Goal: Transaction & Acquisition: Obtain resource

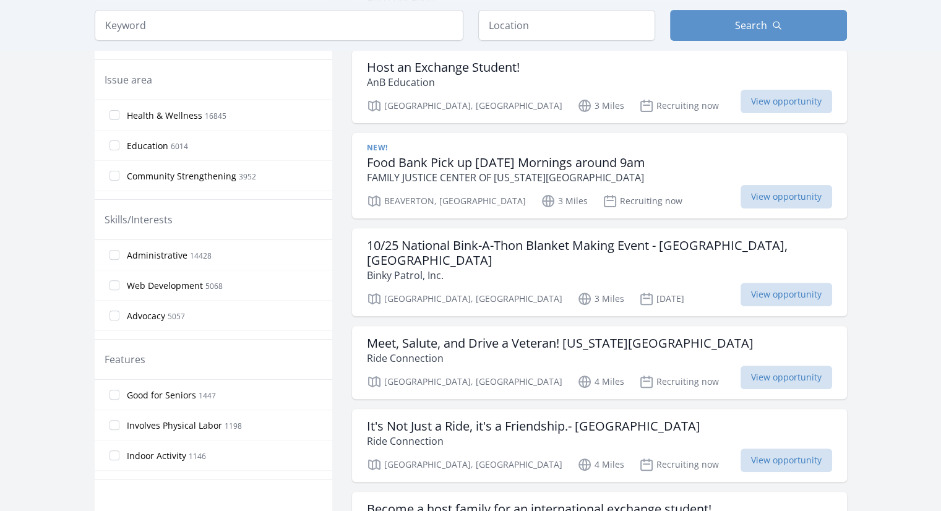
scroll to position [384, 0]
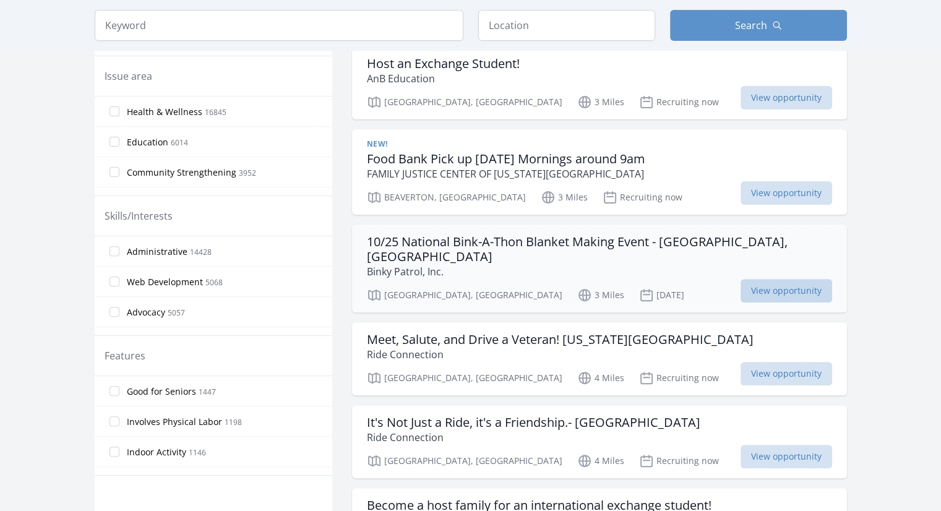
click at [741, 279] on span "View opportunity" at bounding box center [787, 291] width 92 height 24
click at [741, 191] on span "View opportunity" at bounding box center [787, 193] width 92 height 24
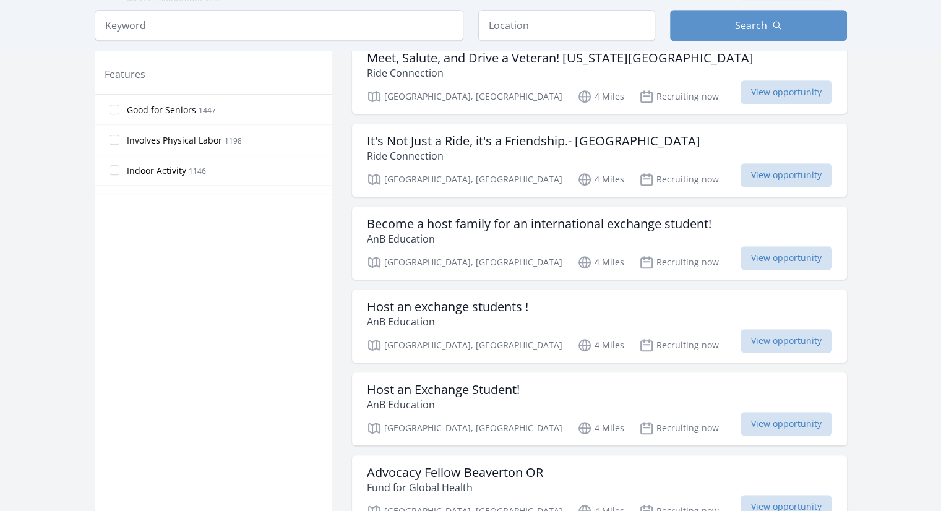
scroll to position [855, 0]
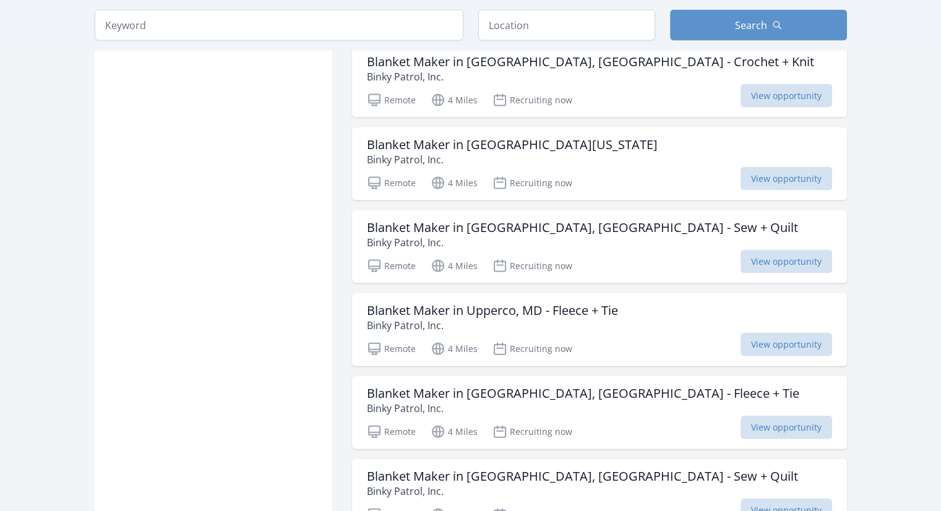
scroll to position [2664, 0]
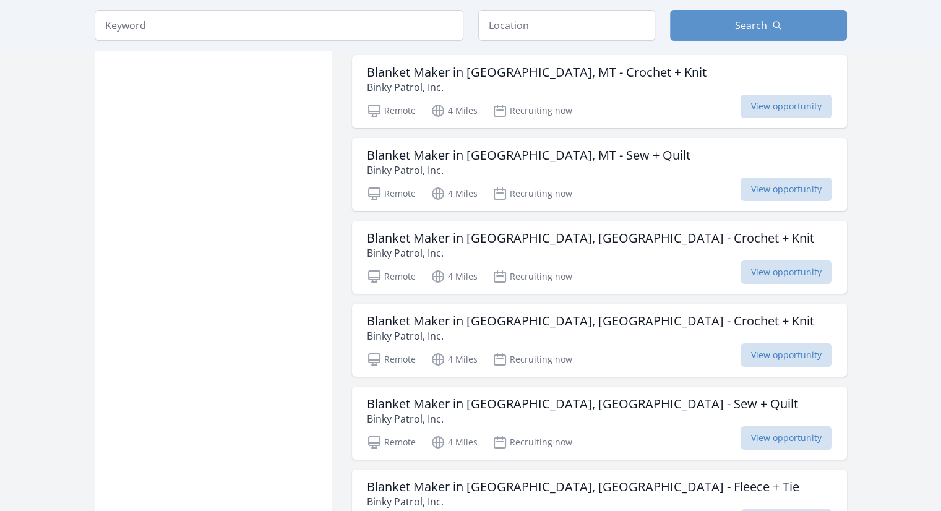
scroll to position [4505, 0]
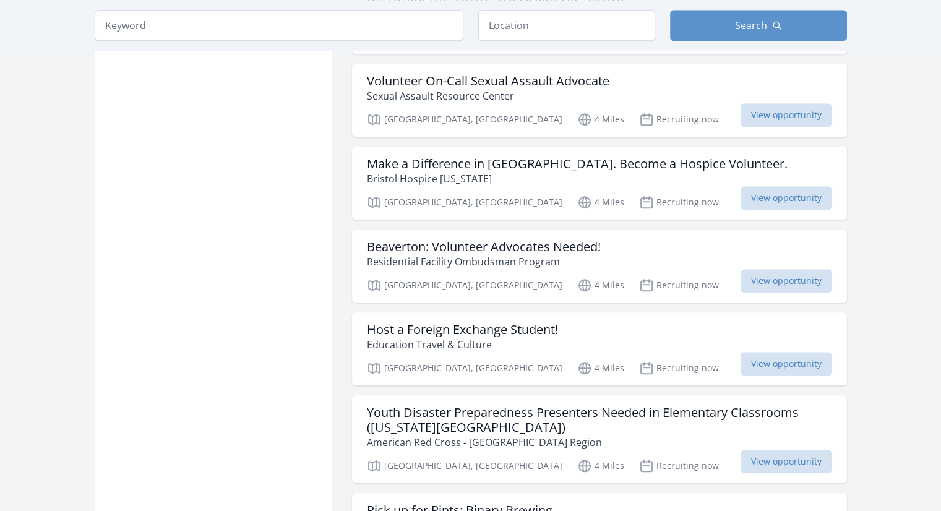
scroll to position [5962, 0]
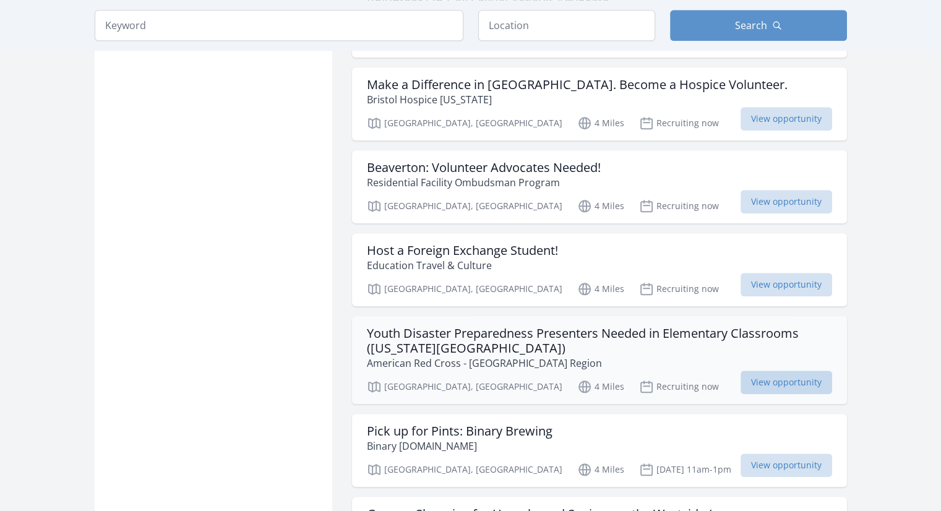
click at [775, 371] on span "View opportunity" at bounding box center [787, 383] width 92 height 24
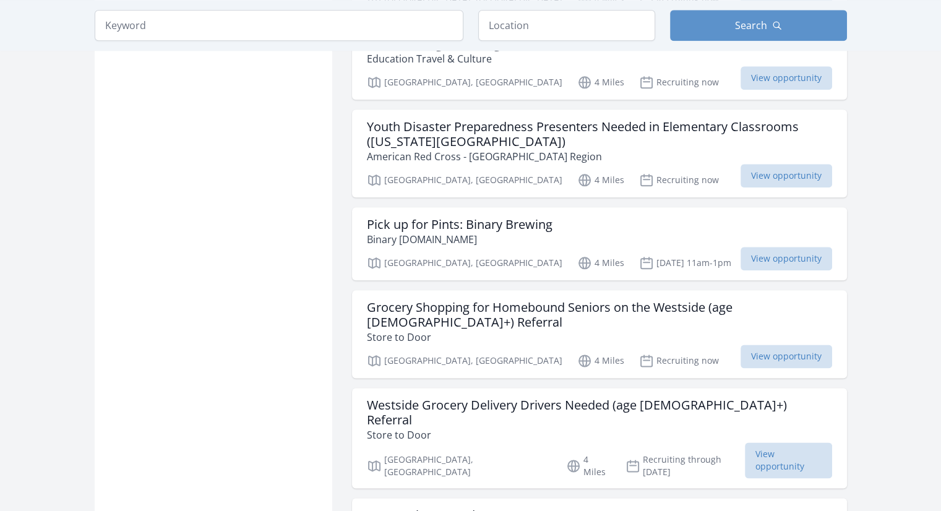
scroll to position [6175, 0]
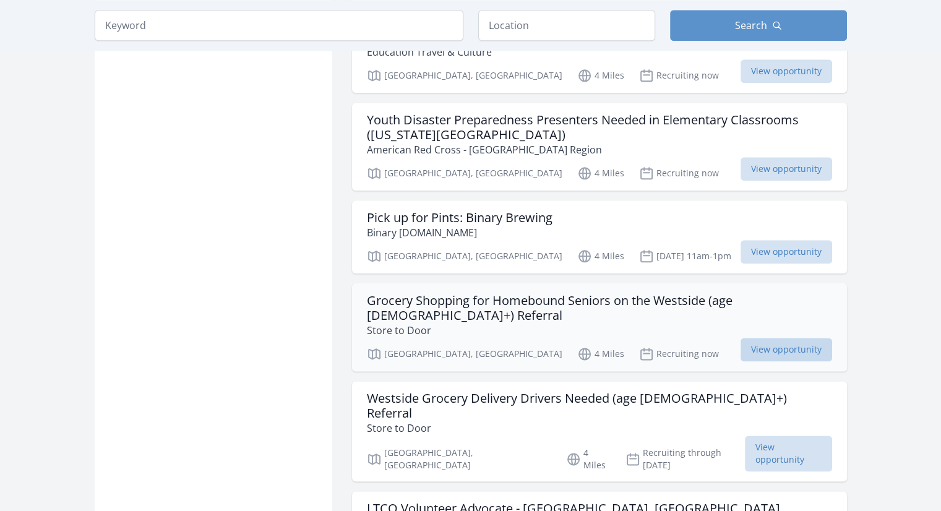
click at [778, 338] on span "View opportunity" at bounding box center [787, 350] width 92 height 24
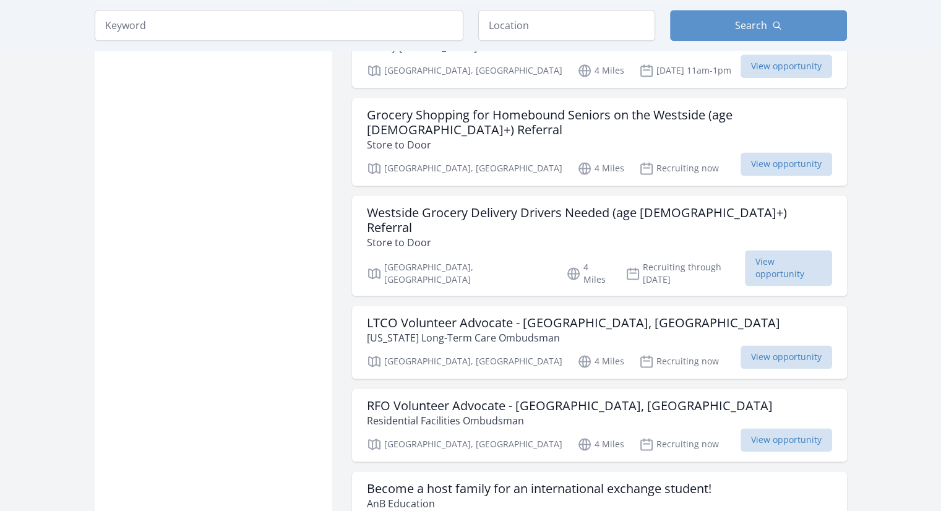
scroll to position [6368, 0]
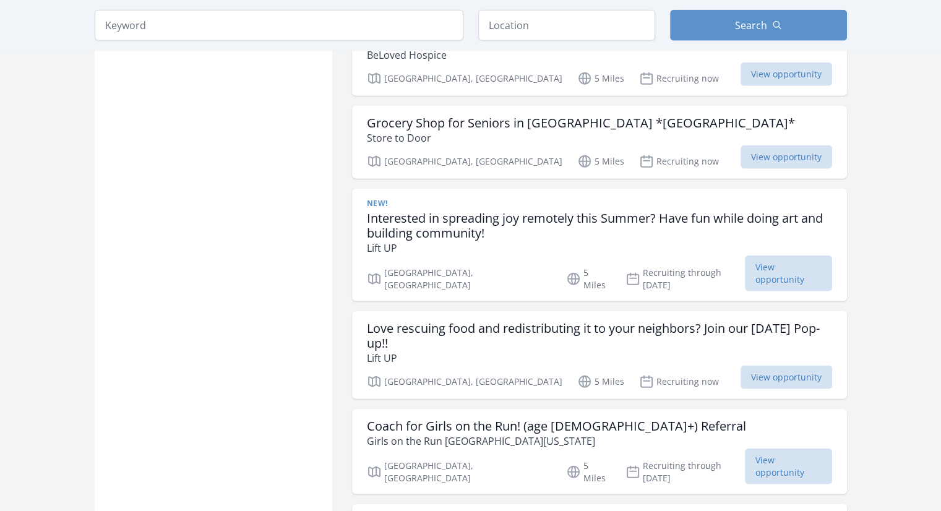
scroll to position [7662, 0]
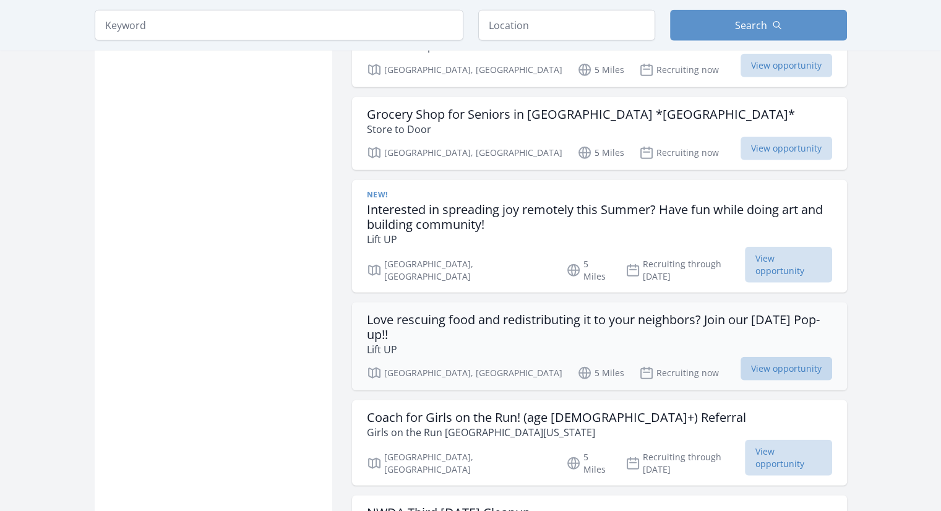
click at [776, 357] on span "View opportunity" at bounding box center [787, 369] width 92 height 24
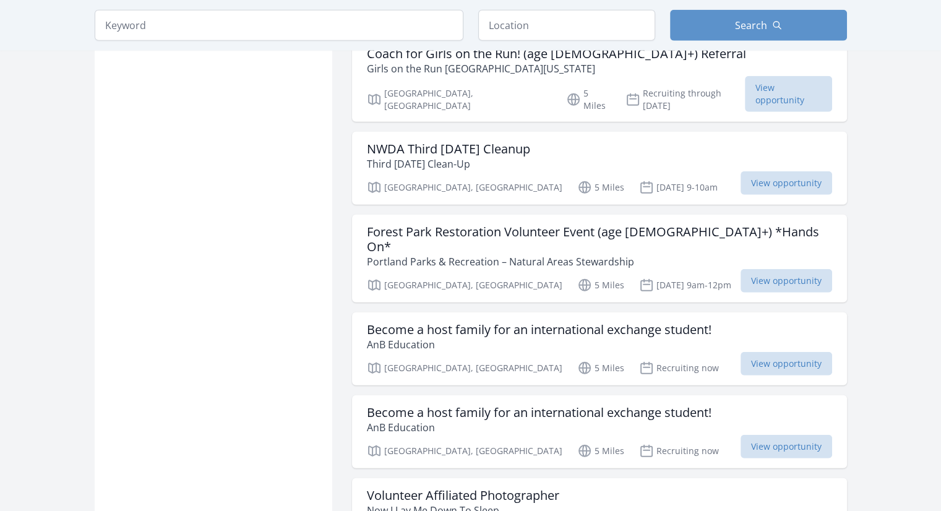
scroll to position [8053, 0]
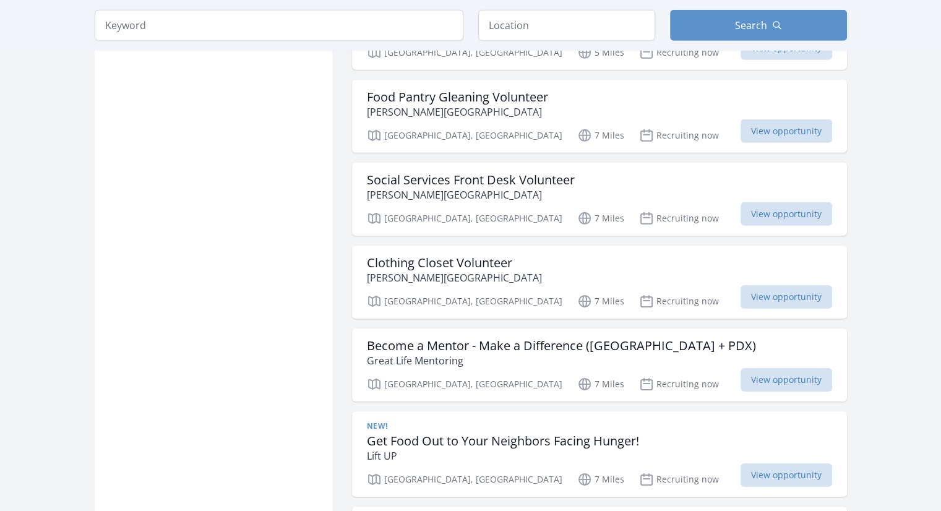
scroll to position [8601, 0]
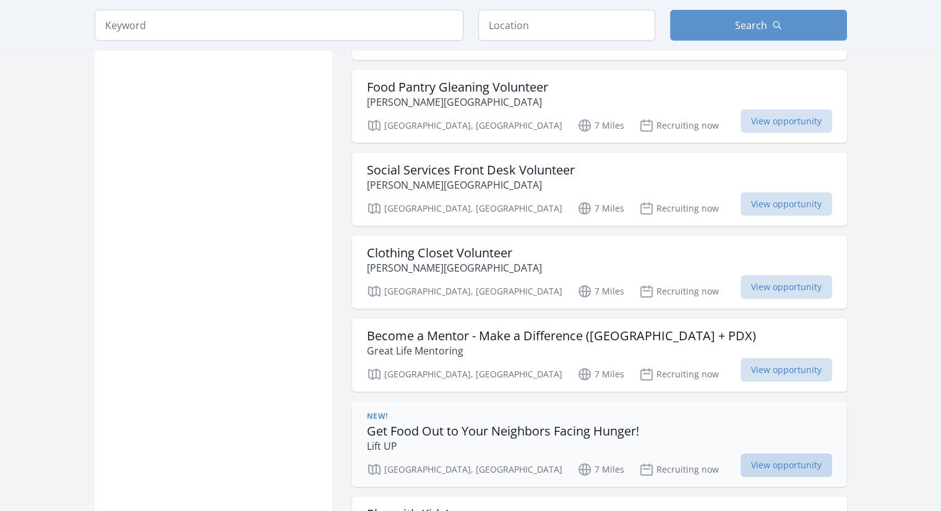
click at [774, 454] on span "View opportunity" at bounding box center [787, 466] width 92 height 24
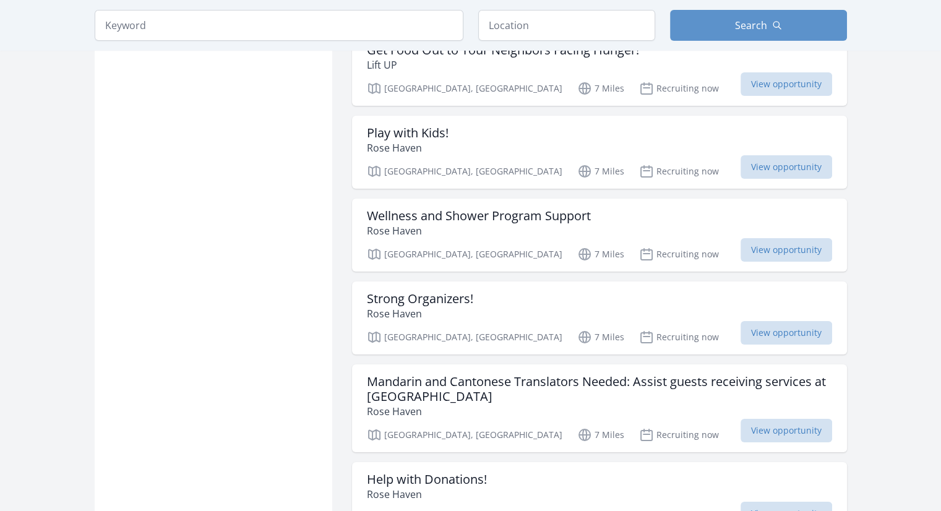
scroll to position [9014, 0]
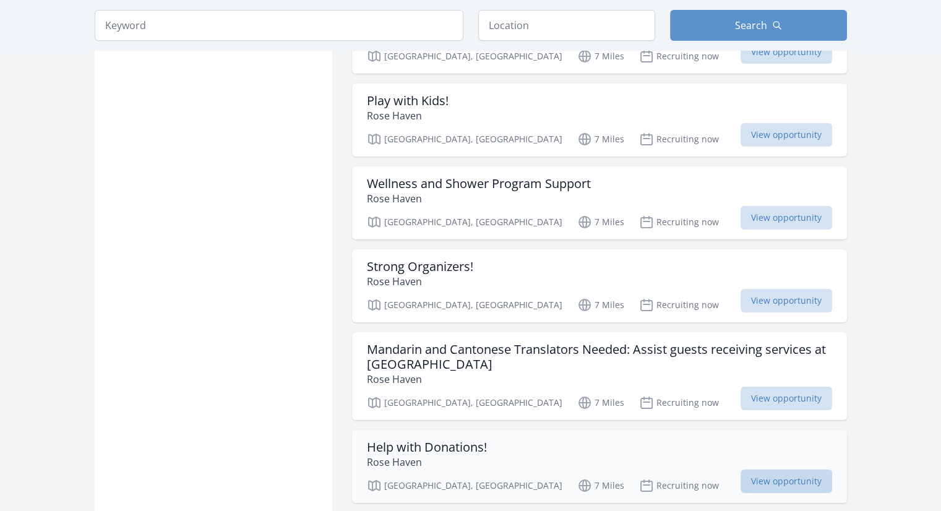
click at [765, 470] on span "View opportunity" at bounding box center [787, 482] width 92 height 24
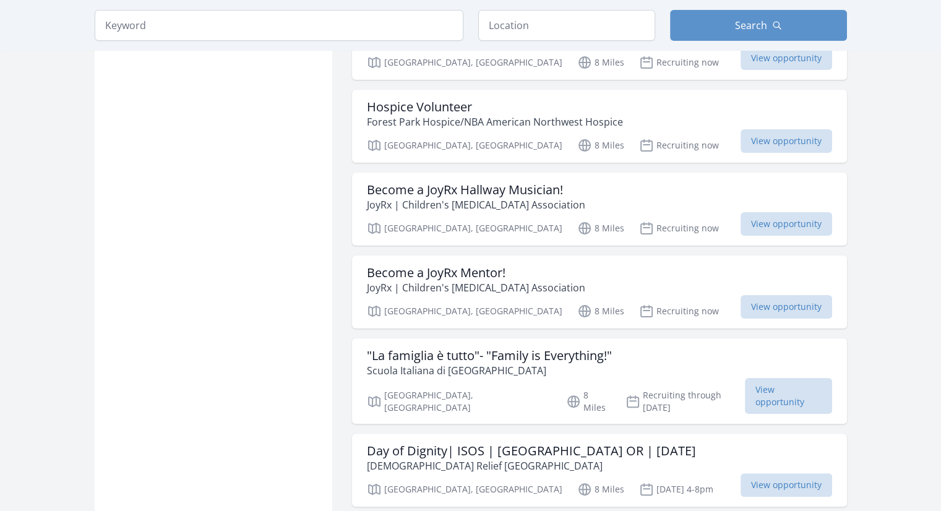
scroll to position [9639, 0]
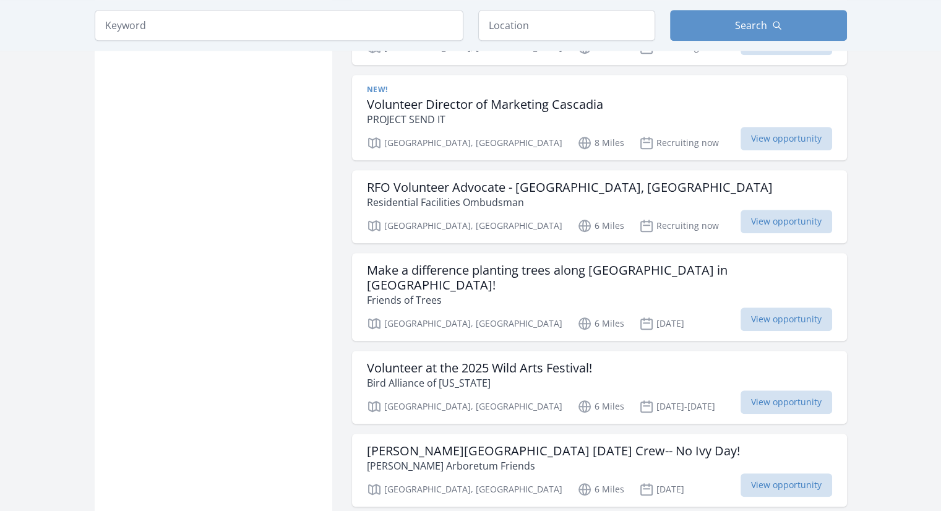
scroll to position [10288, 0]
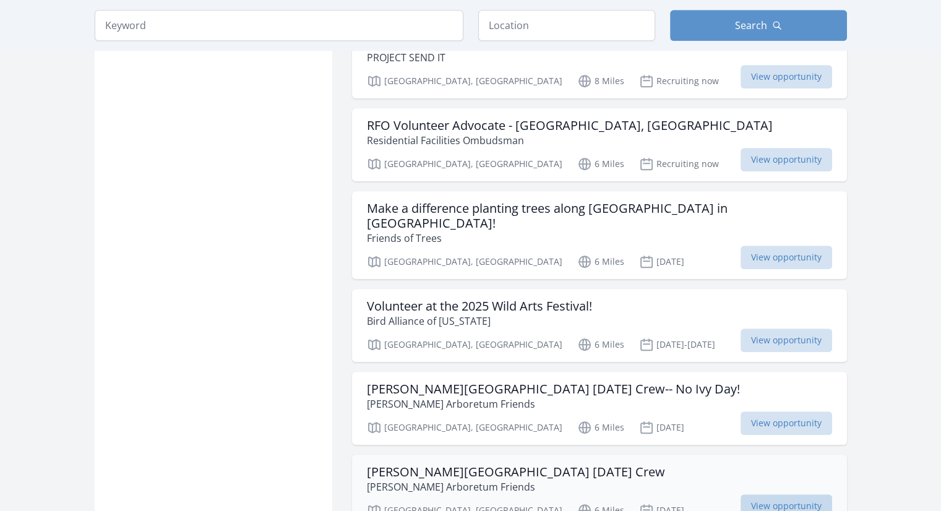
click at [774, 495] on span "View opportunity" at bounding box center [787, 507] width 92 height 24
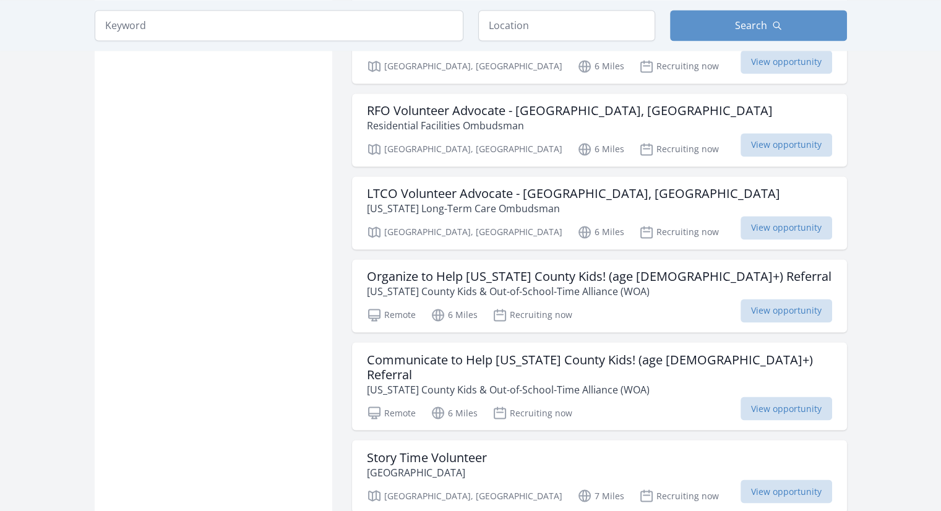
scroll to position [11463, 0]
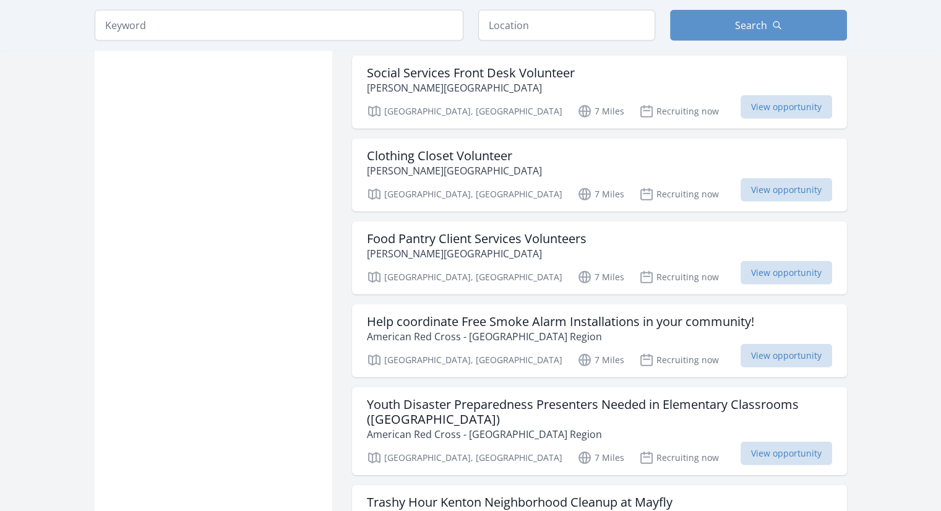
scroll to position [13154, 0]
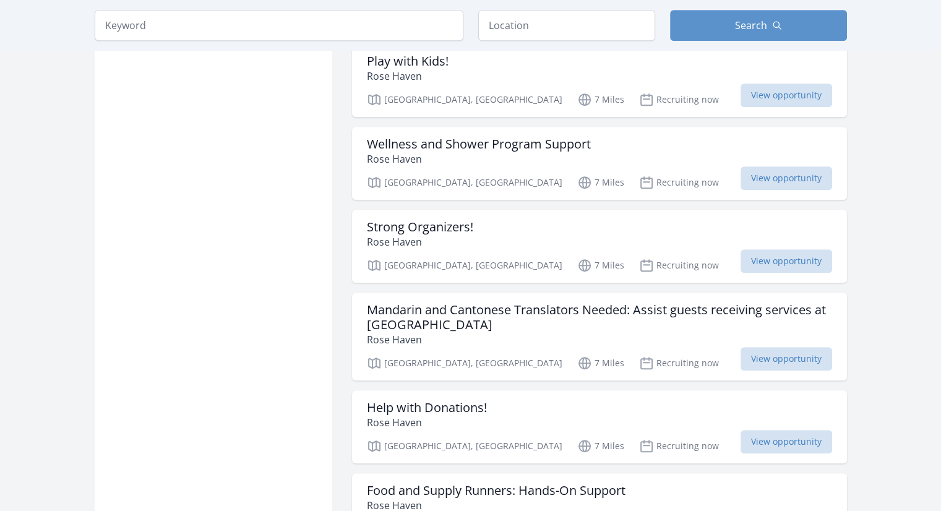
scroll to position [14824, 0]
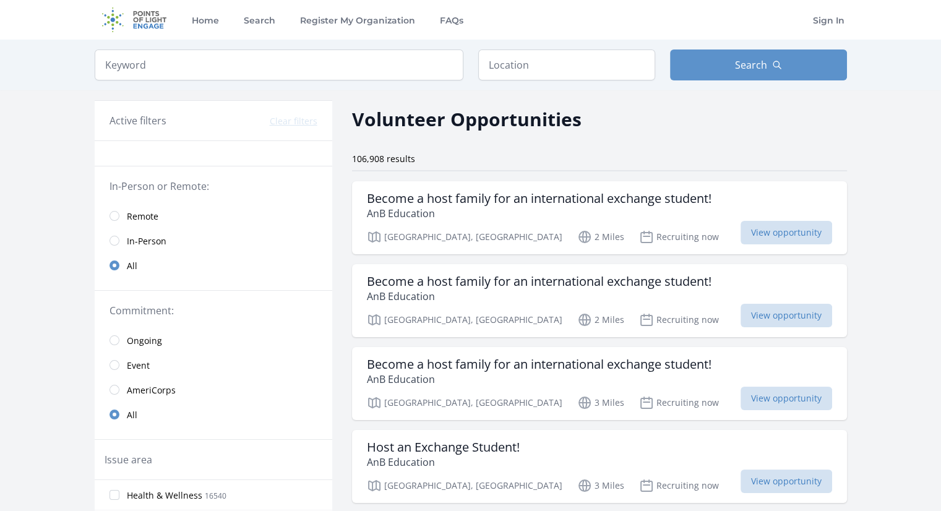
scroll to position [14824, 0]
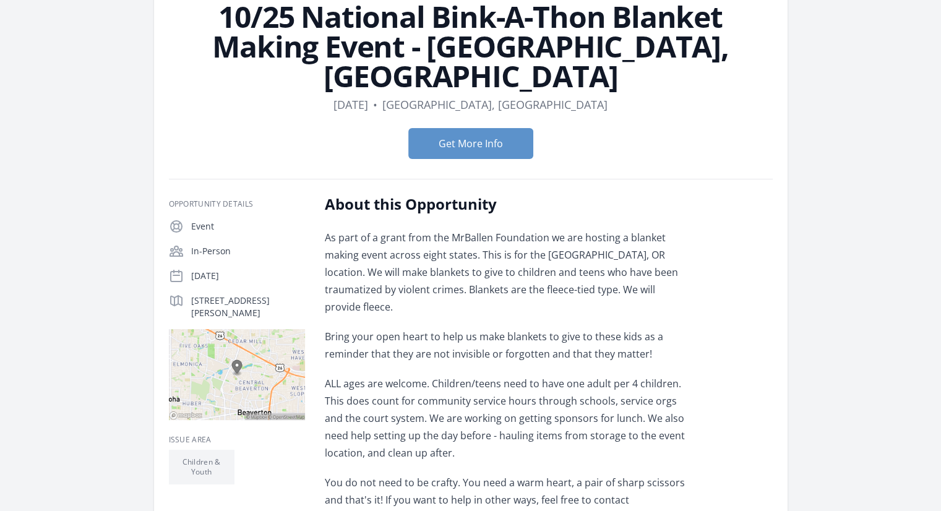
scroll to position [91, 0]
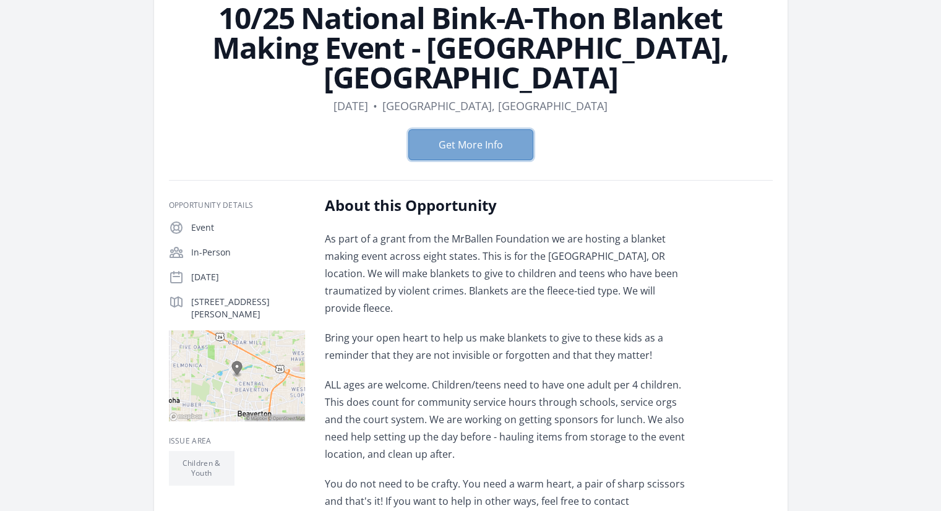
click at [464, 129] on button "Get More Info" at bounding box center [470, 144] width 125 height 31
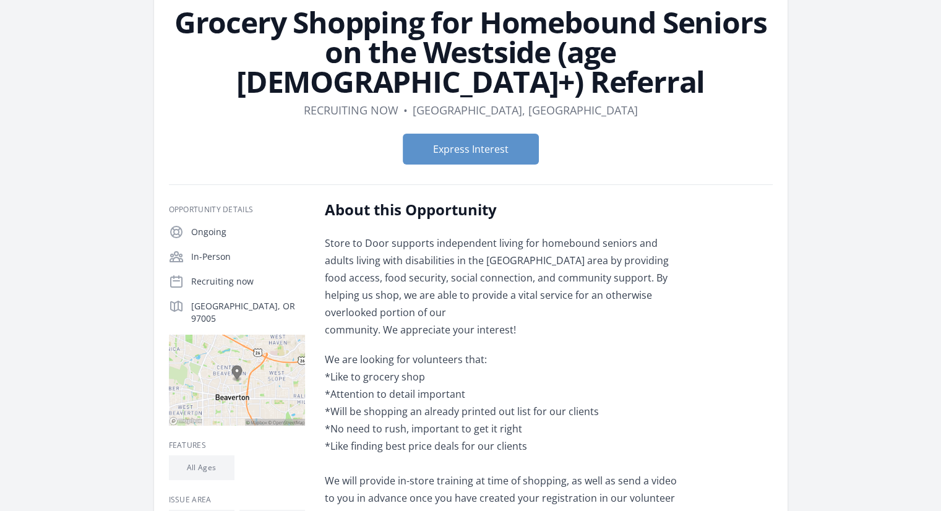
scroll to position [79, 0]
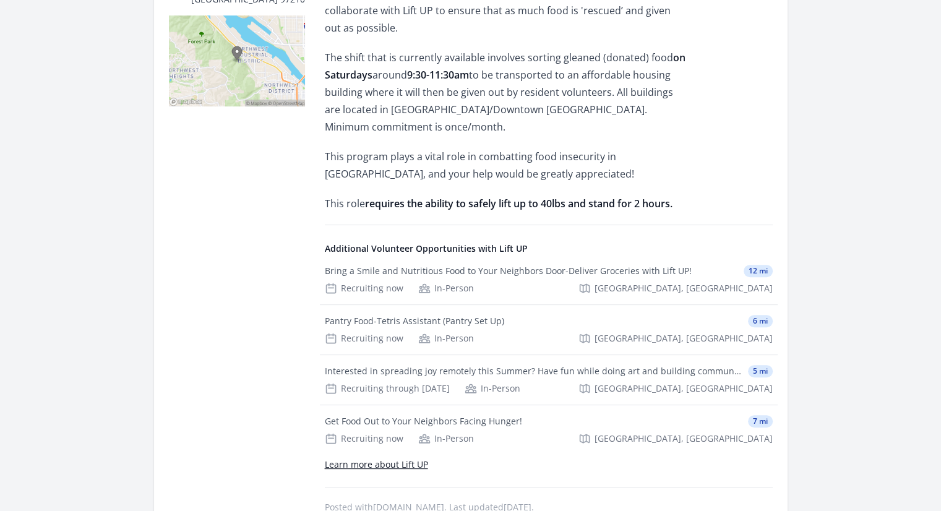
scroll to position [379, 0]
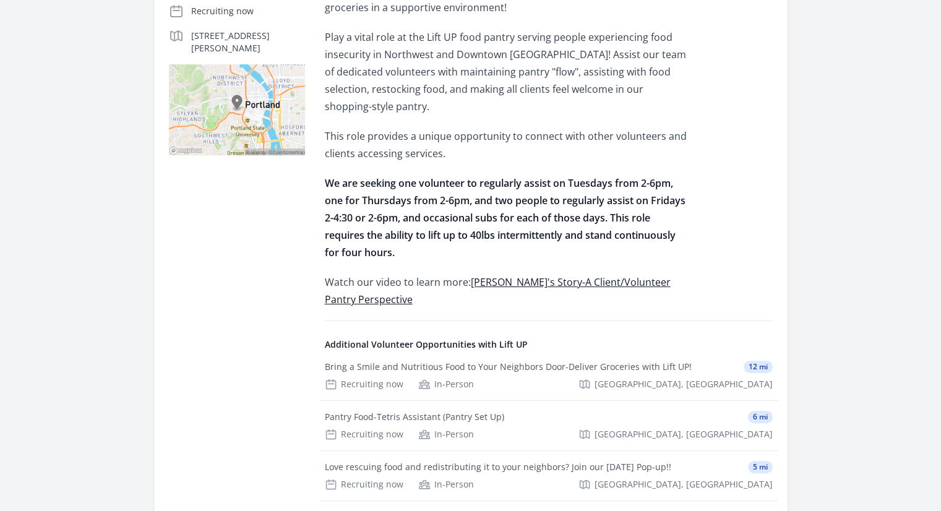
scroll to position [330, 0]
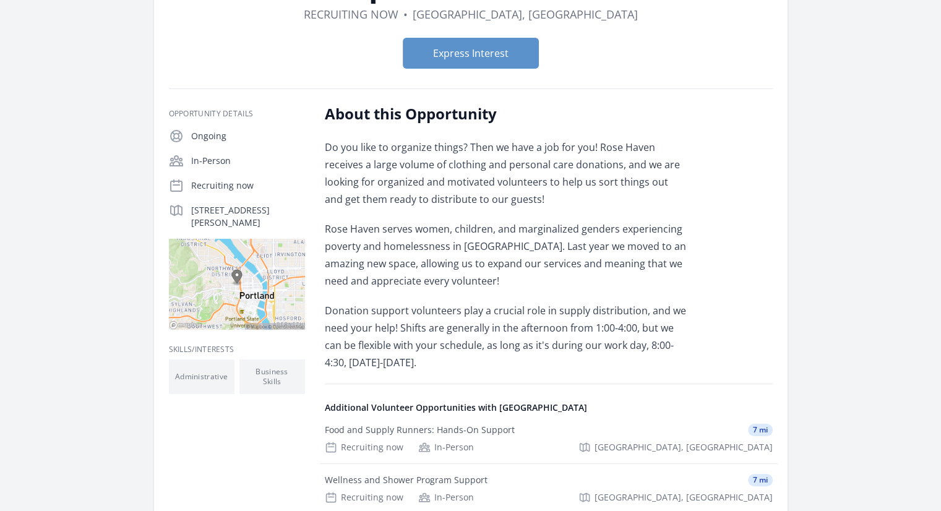
scroll to position [131, 0]
